Goal: Answer question/provide support

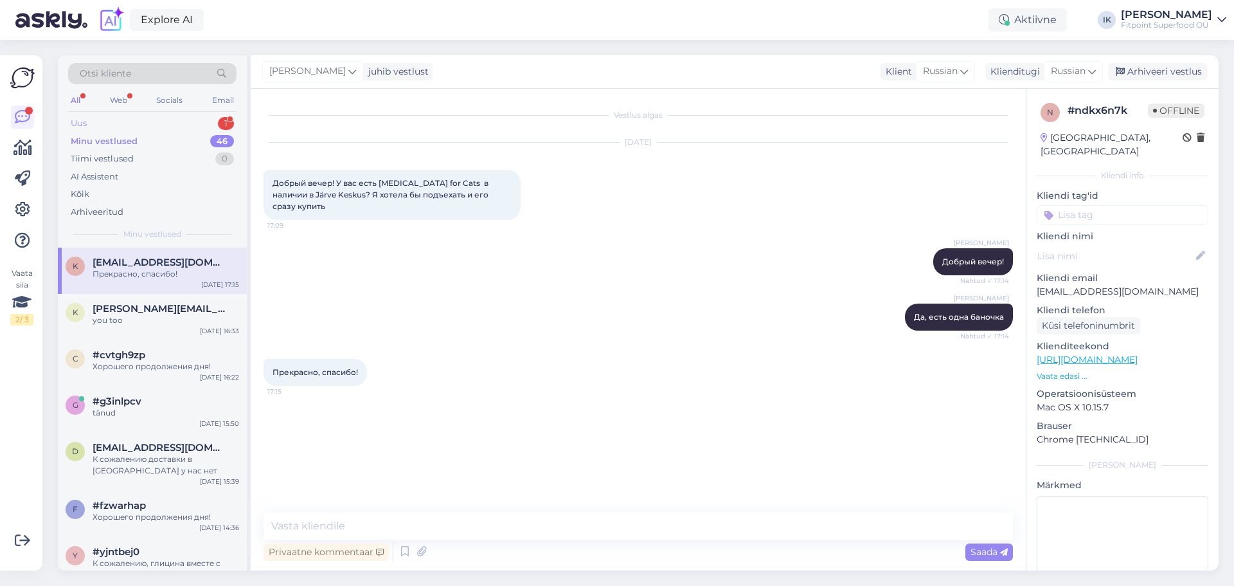
click at [125, 121] on div "Uus 1" at bounding box center [152, 123] width 168 height 18
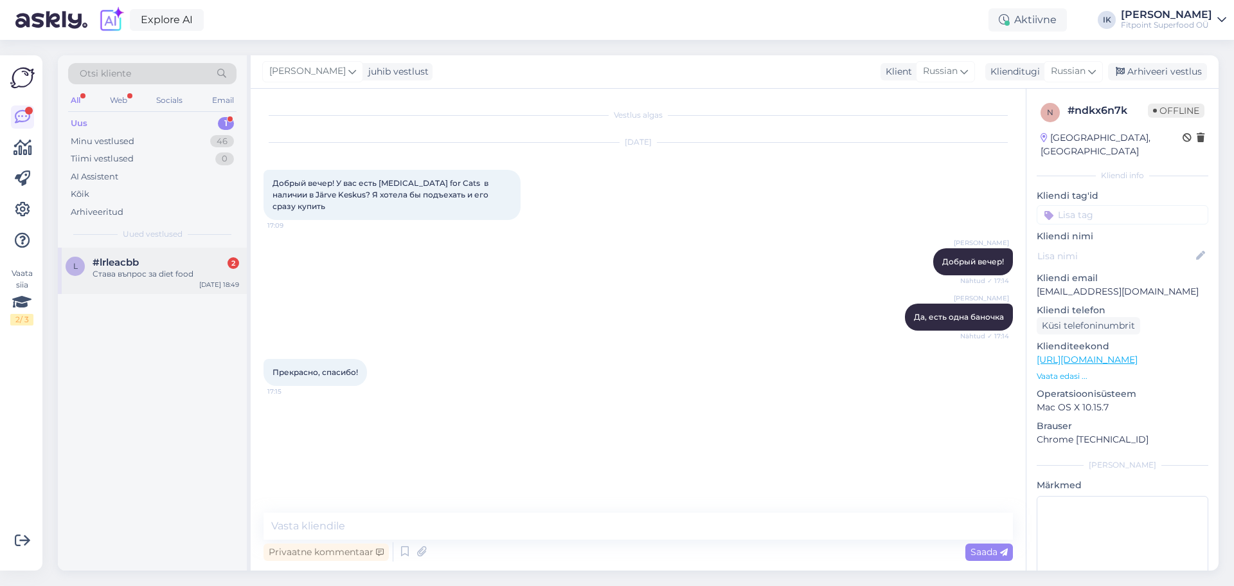
click at [160, 269] on div "Става въпрос за diet food" at bounding box center [166, 274] width 147 height 12
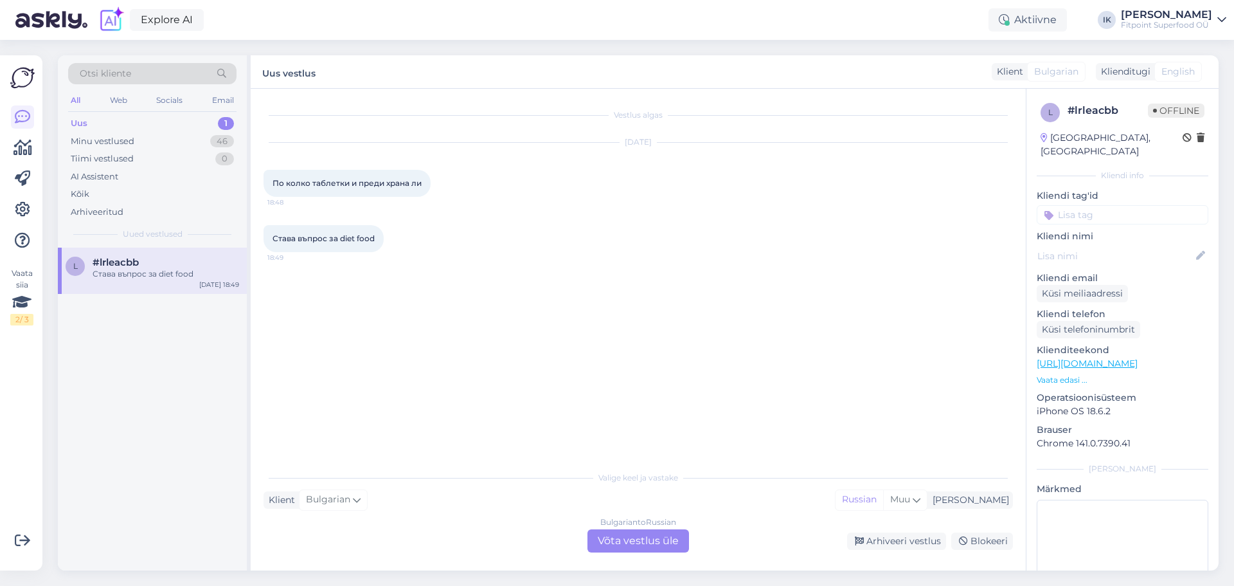
click at [649, 539] on div "Bulgarian to Russian Võta vestlus üle" at bounding box center [639, 540] width 102 height 23
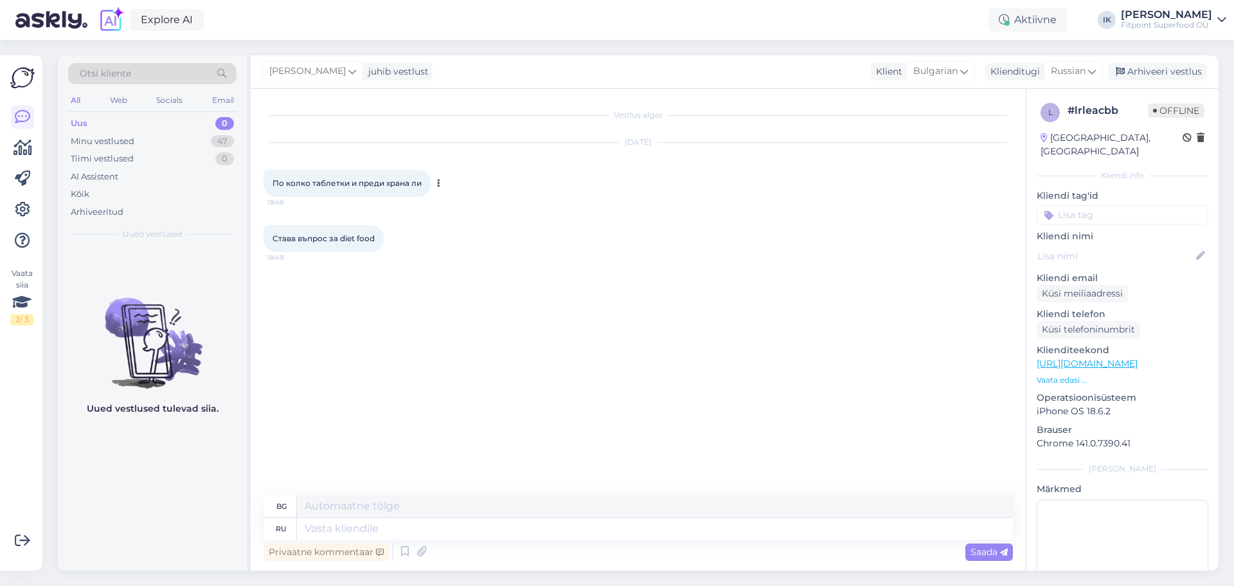
click at [436, 182] on button at bounding box center [439, 183] width 8 height 12
click at [469, 208] on link "Show Russian translation" at bounding box center [499, 203] width 129 height 17
click at [393, 259] on icon at bounding box center [391, 260] width 3 height 8
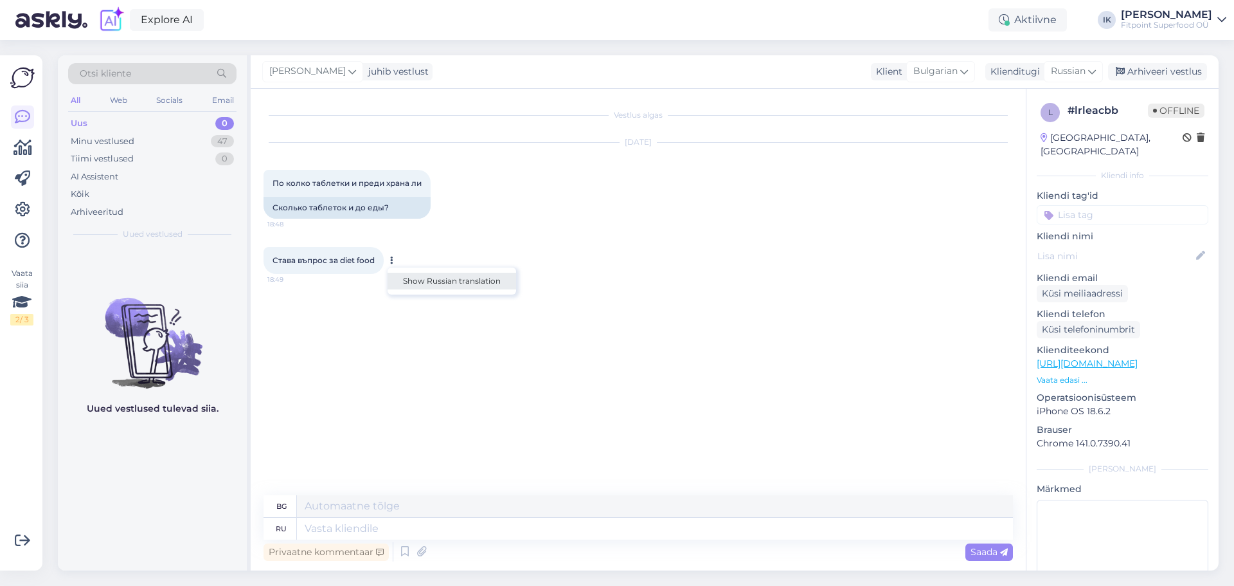
click at [436, 278] on link "Show Russian translation" at bounding box center [452, 281] width 129 height 17
click at [357, 527] on textarea at bounding box center [655, 528] width 716 height 22
type textarea "зД"
type textarea "с"
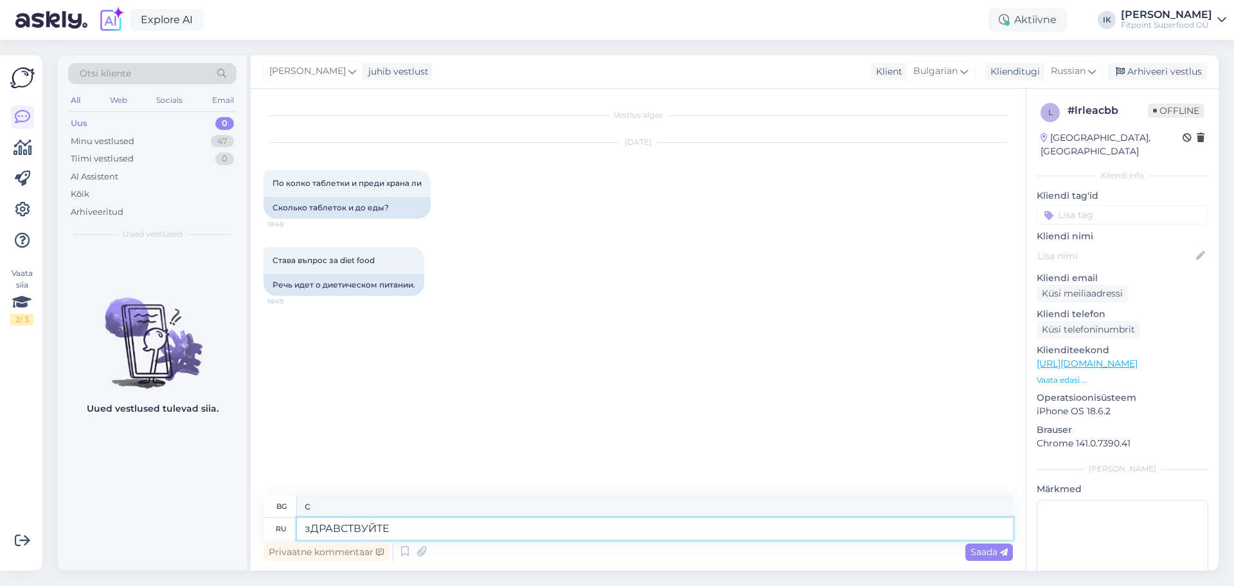
type textarea "зДРАВСТВУЙТЕ!"
type textarea "Здравей!"
type textarea "з"
type textarea "З"
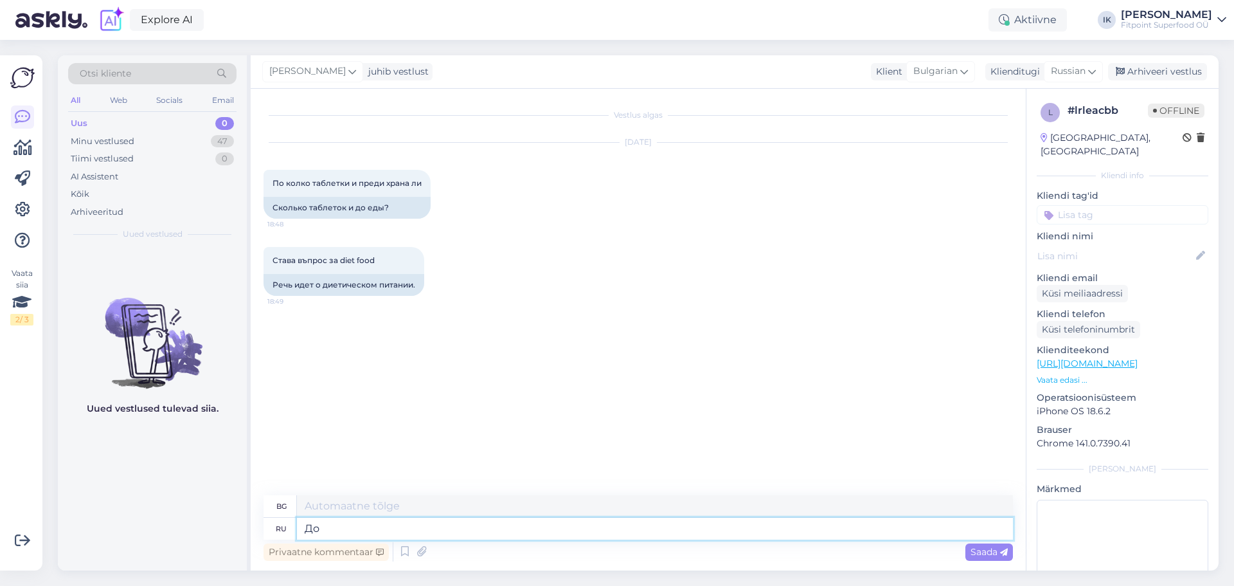
type textarea "Доб"
type textarea "До"
type textarea "Добрый"
type textarea "Вид"
type textarea "Добрый вечер"
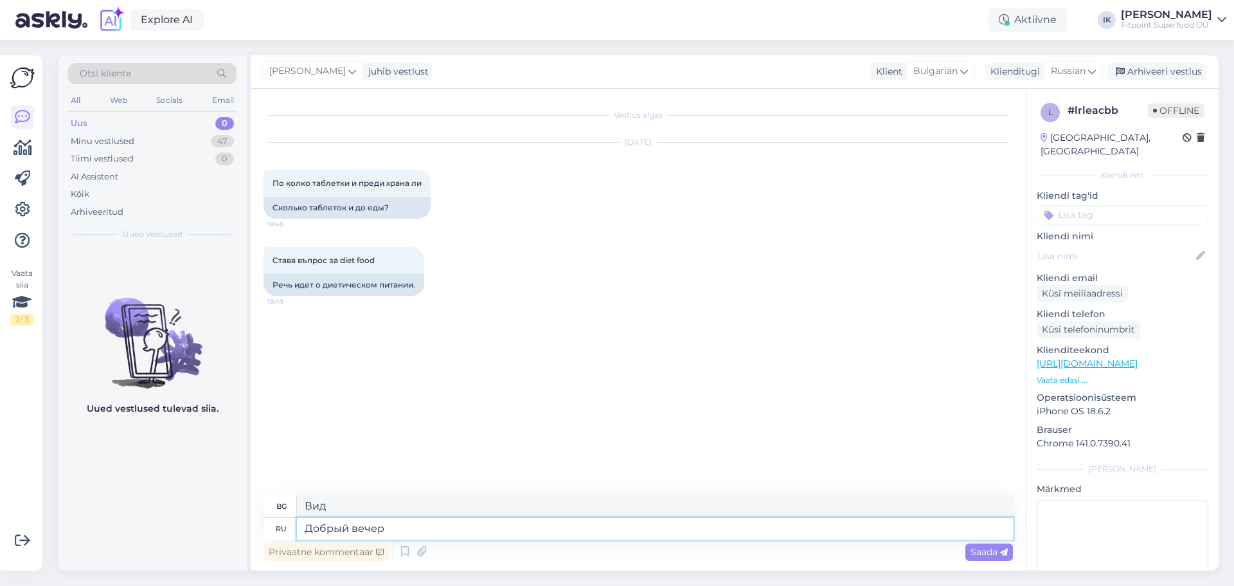
type textarea "Добър вечер"
type textarea "Добрый вечер!"
type textarea "Добър вечер!"
type textarea "Уточните"
type textarea "Моля, уточнете"
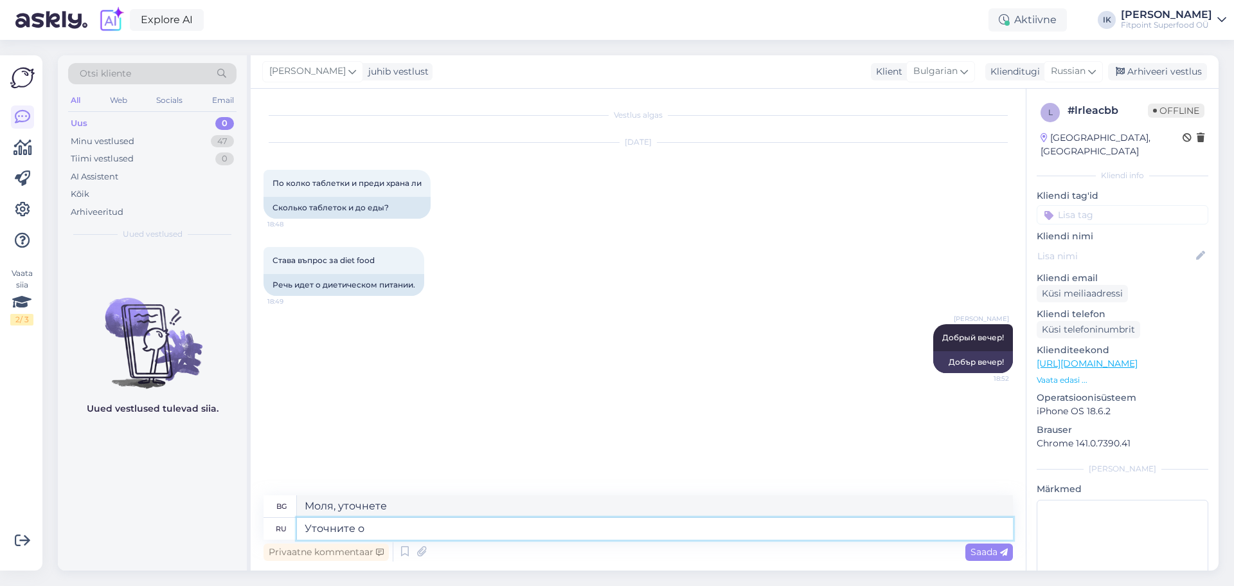
type textarea "Уточните о"
type textarea "Моля, уточнете относно"
type textarea "Уточните о каком"
type textarea "Моля, уточнете кой от тях"
type textarea "Уточните о каком конкоетно"
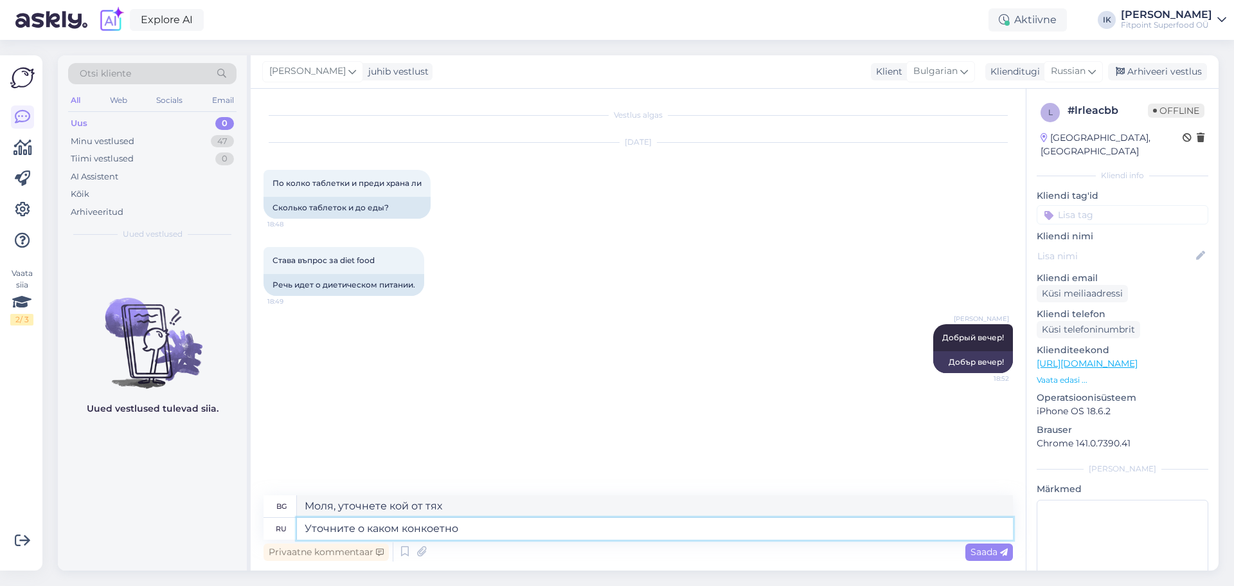
type textarea "Моля, уточнете какво точно"
type textarea "Уточните о каком кон"
type textarea "Моля, уточнете какъв вид измама"
type textarea "Уточните о каком конкретно п"
type textarea "Моля, уточнете кой по-точно"
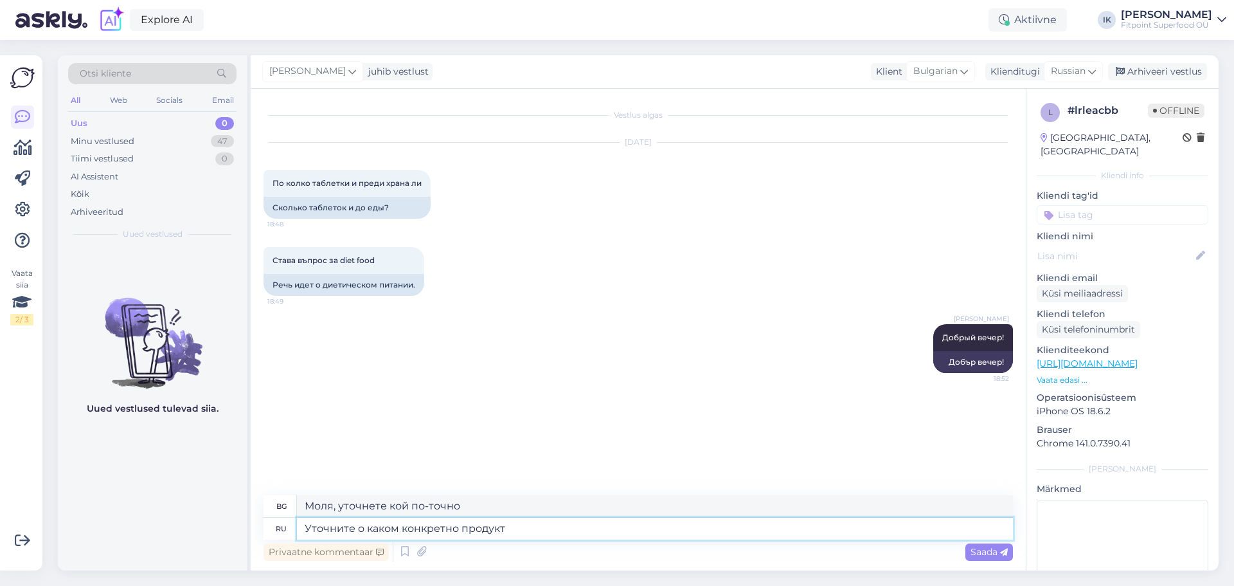
type textarea "Уточните о каком конкретно продукте"
type textarea "Моля, уточнете кой точно продукт"
type textarea "Уточните о каком конкретно продукте мы г"
type textarea "Моля, уточнете за кой конкретен продукт говорим"
type textarea "Уточните о каком конкретно продукте мы говорим"
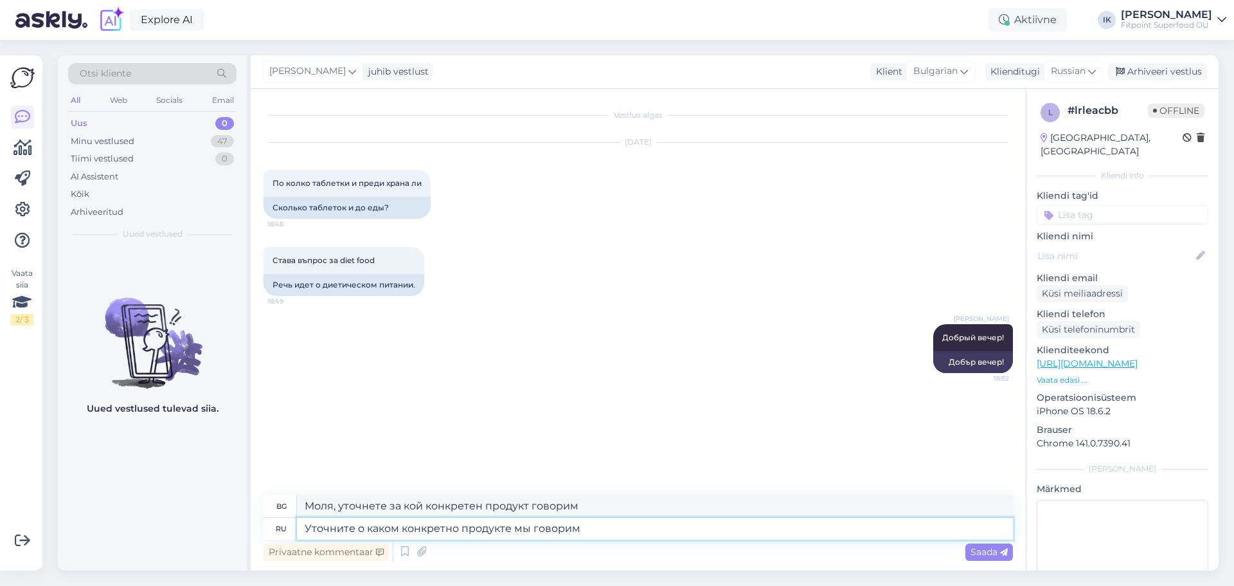
type textarea "Моля, уточнете за кой конкретен продукт говорим."
